Goal: Task Accomplishment & Management: Use online tool/utility

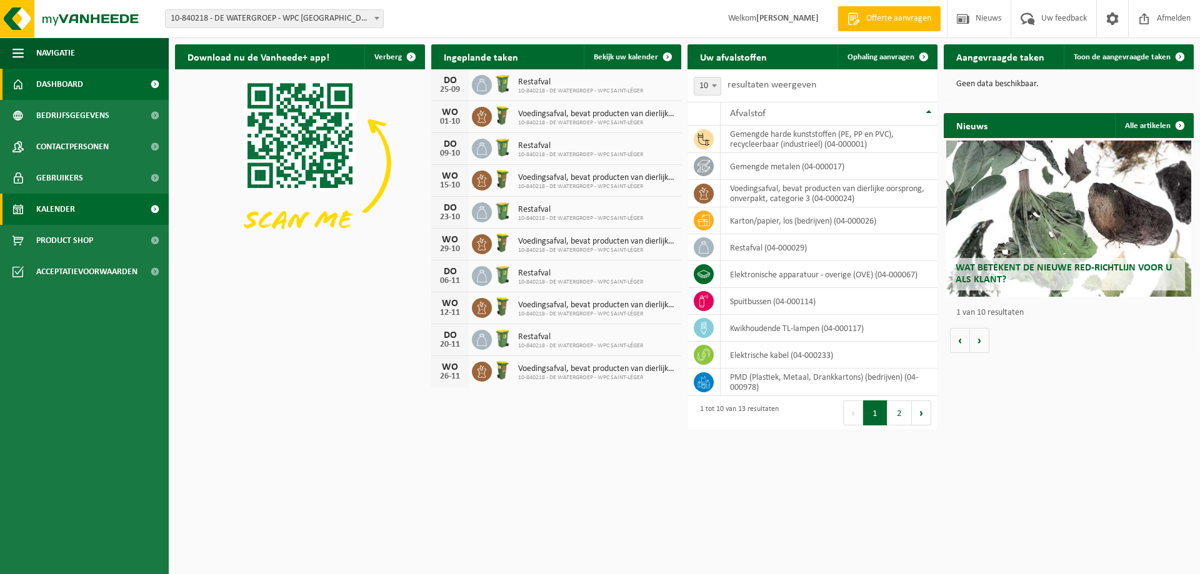
click at [87, 219] on link "Kalender" at bounding box center [84, 209] width 169 height 31
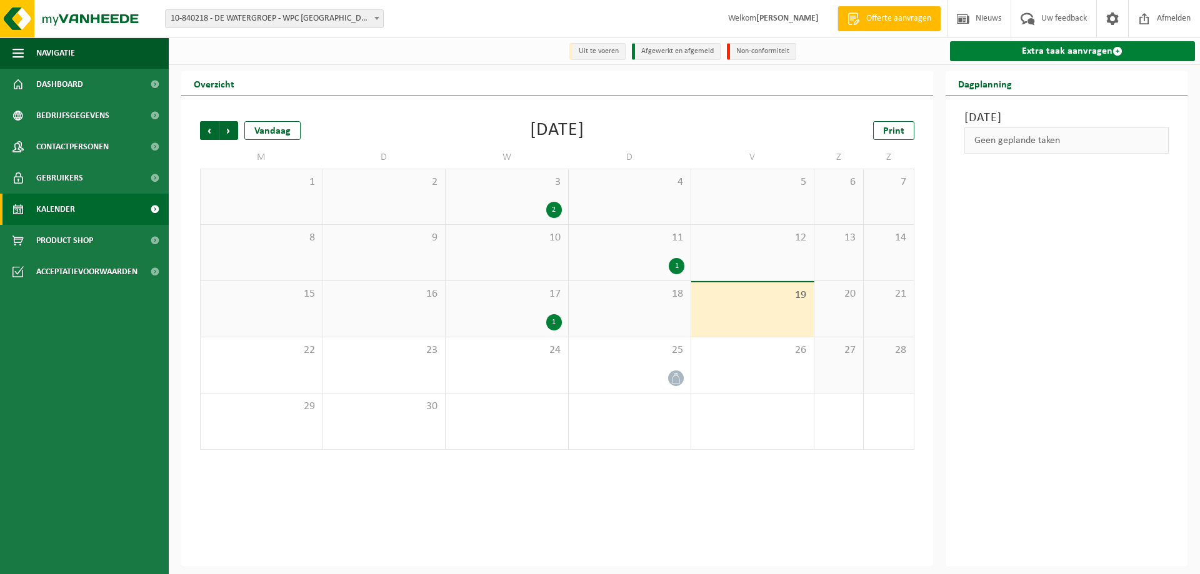
click at [975, 50] on link "Extra taak aanvragen" at bounding box center [1073, 51] width 246 height 20
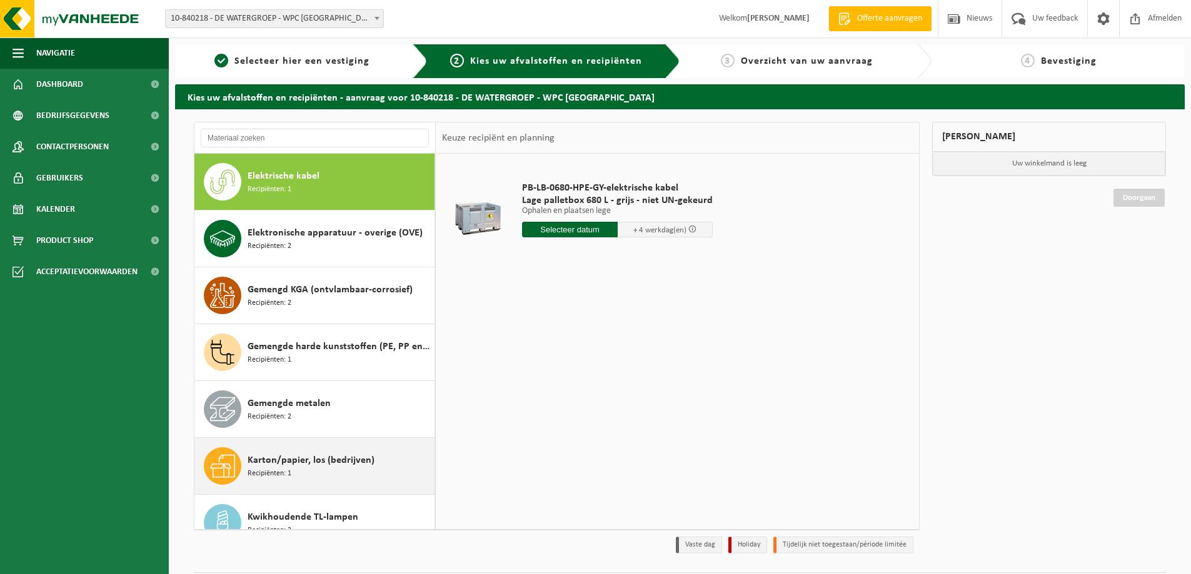
click at [334, 466] on span "Karton/papier, los (bedrijven)" at bounding box center [310, 460] width 127 height 15
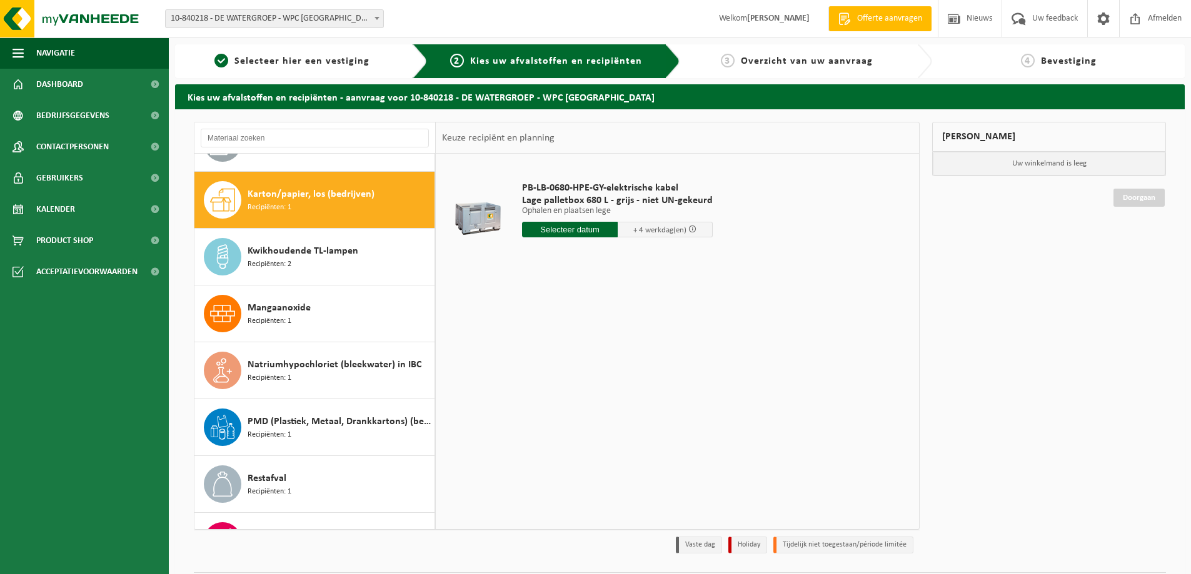
scroll to position [284, 0]
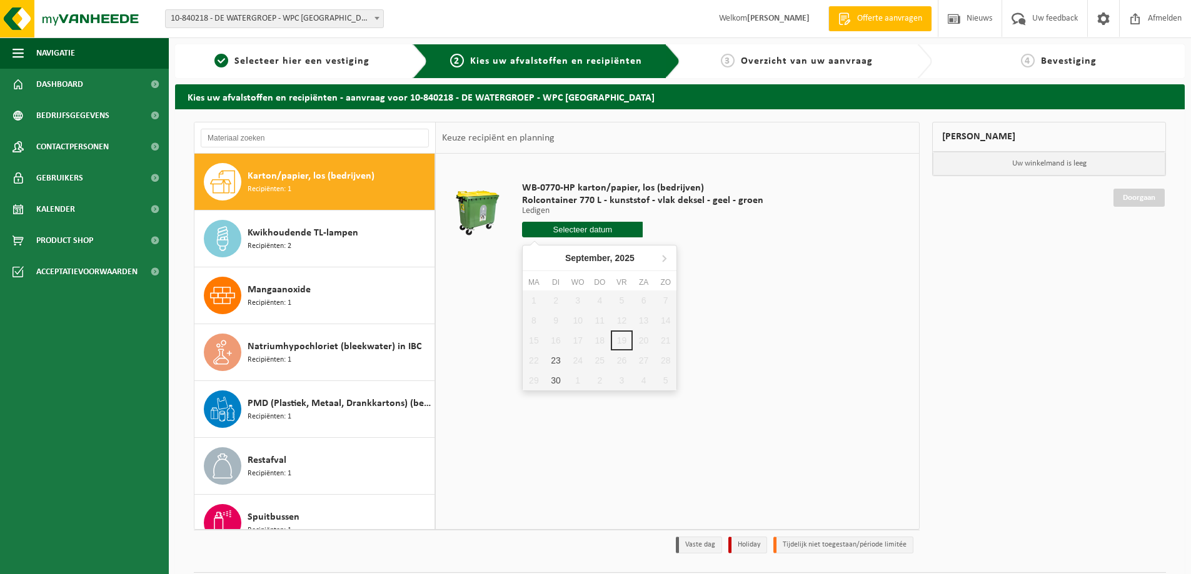
click at [536, 232] on input "text" at bounding box center [582, 230] width 121 height 16
click at [552, 360] on div "23" at bounding box center [555, 361] width 22 height 20
type input "Van 2025-09-23"
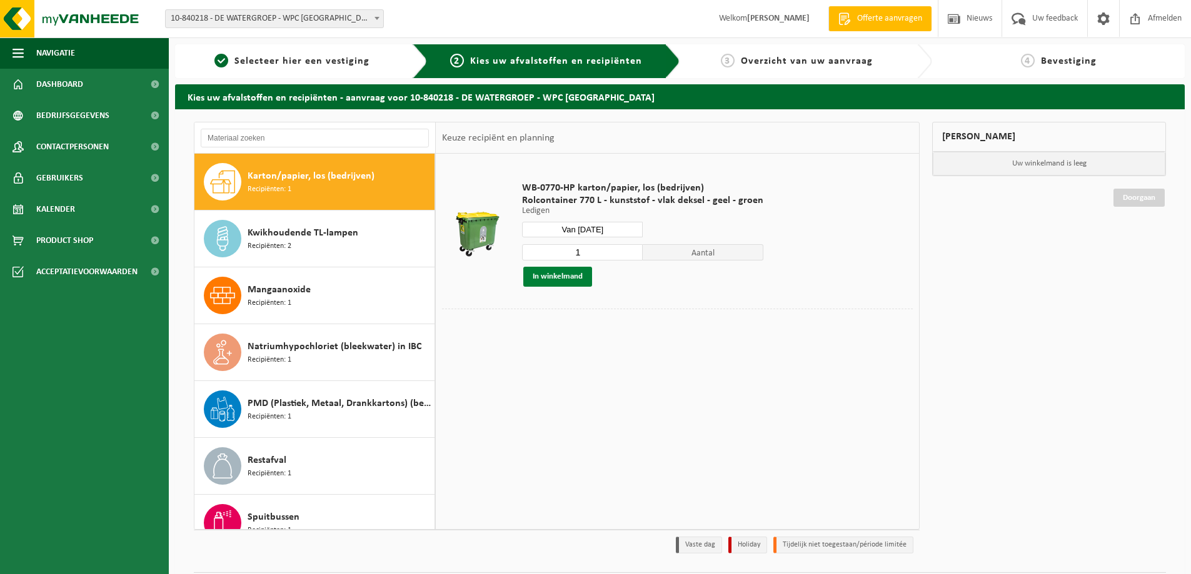
click at [569, 277] on button "In winkelmand" at bounding box center [557, 277] width 69 height 20
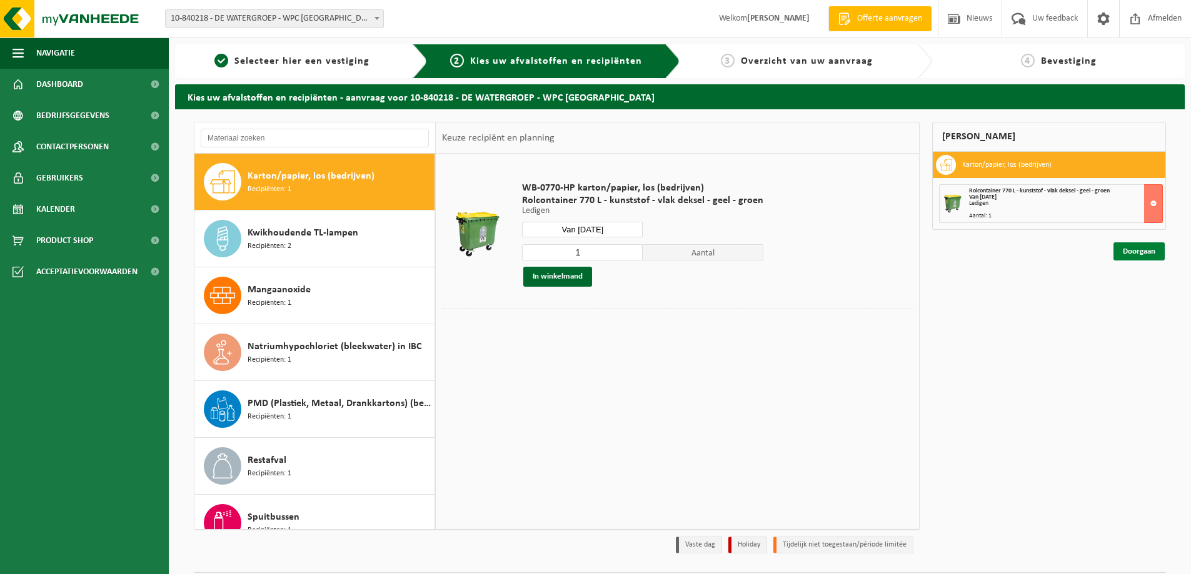
click at [1127, 253] on link "Doorgaan" at bounding box center [1138, 251] width 51 height 18
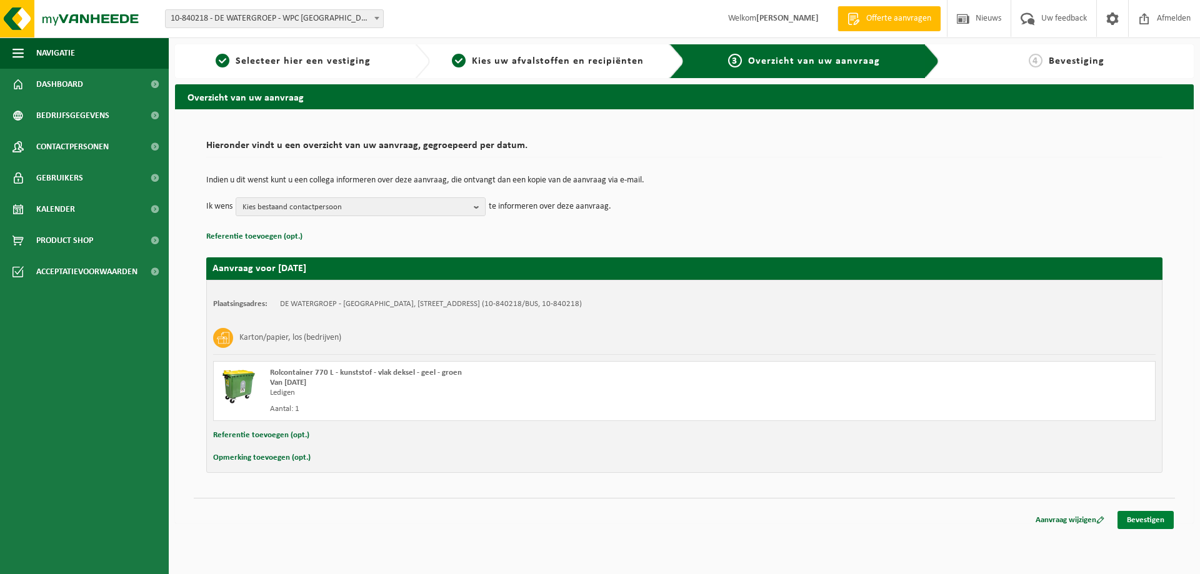
click at [1150, 520] on link "Bevestigen" at bounding box center [1145, 520] width 56 height 18
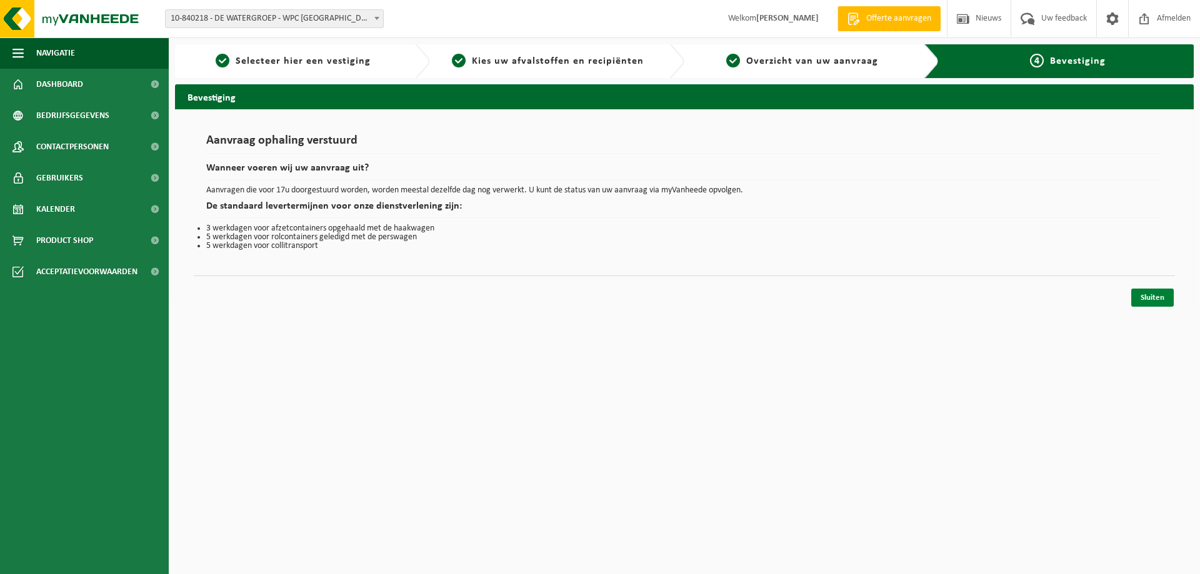
click at [1138, 297] on link "Sluiten" at bounding box center [1152, 298] width 42 height 18
